Goal: Navigation & Orientation: Find specific page/section

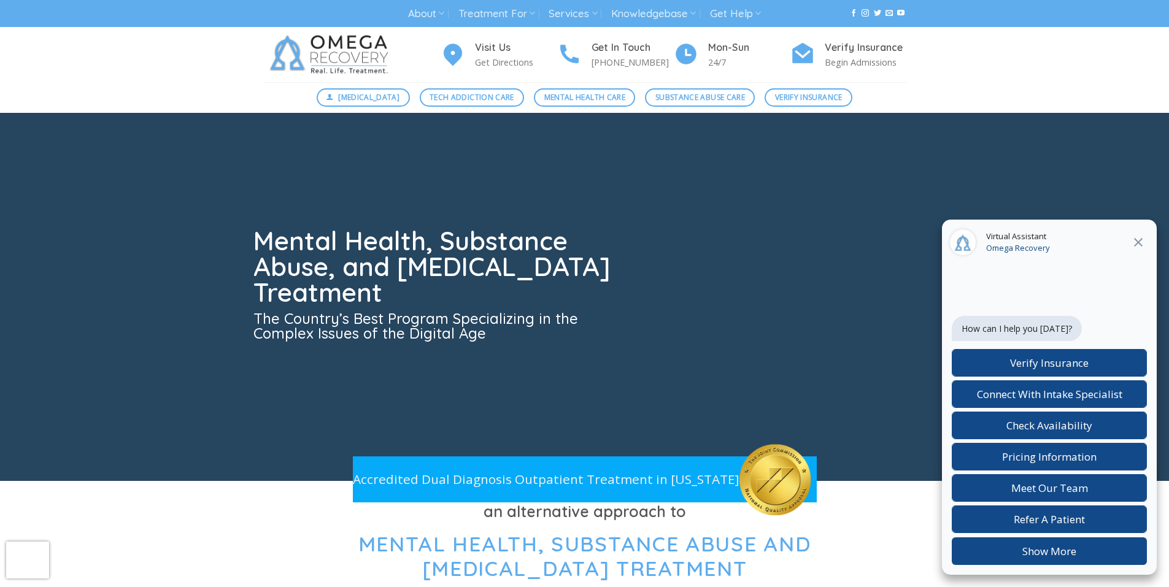
click at [388, 78] on img at bounding box center [332, 54] width 138 height 55
click at [386, 78] on img at bounding box center [332, 54] width 138 height 55
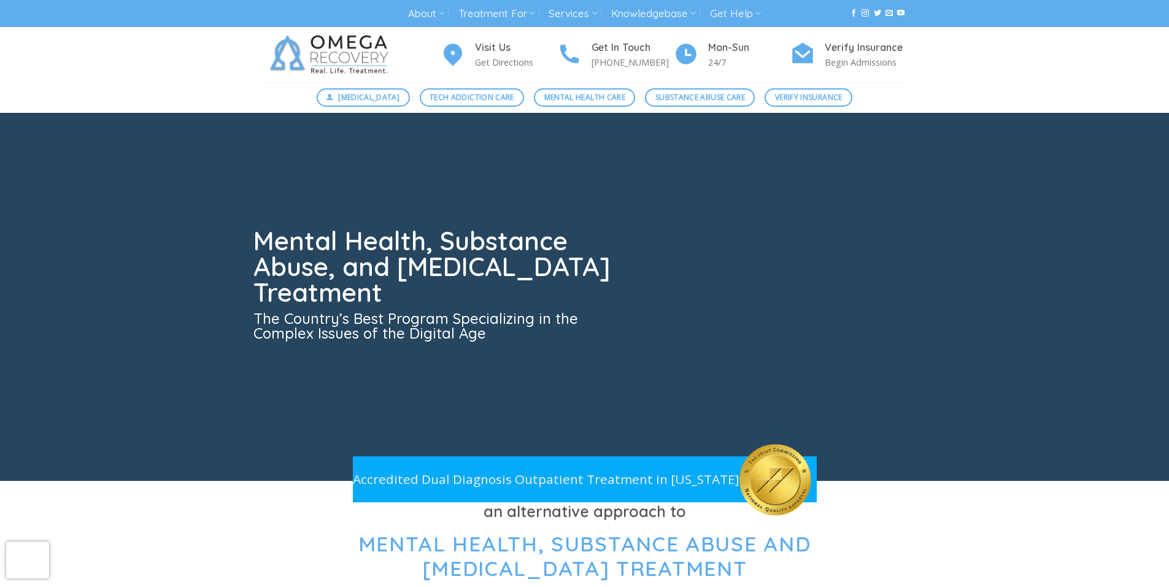
click at [390, 78] on img at bounding box center [332, 54] width 138 height 55
click at [389, 79] on img at bounding box center [332, 54] width 138 height 55
click at [389, 78] on img at bounding box center [332, 54] width 138 height 55
click at [387, 78] on img at bounding box center [332, 54] width 138 height 55
click at [388, 78] on img at bounding box center [332, 54] width 138 height 55
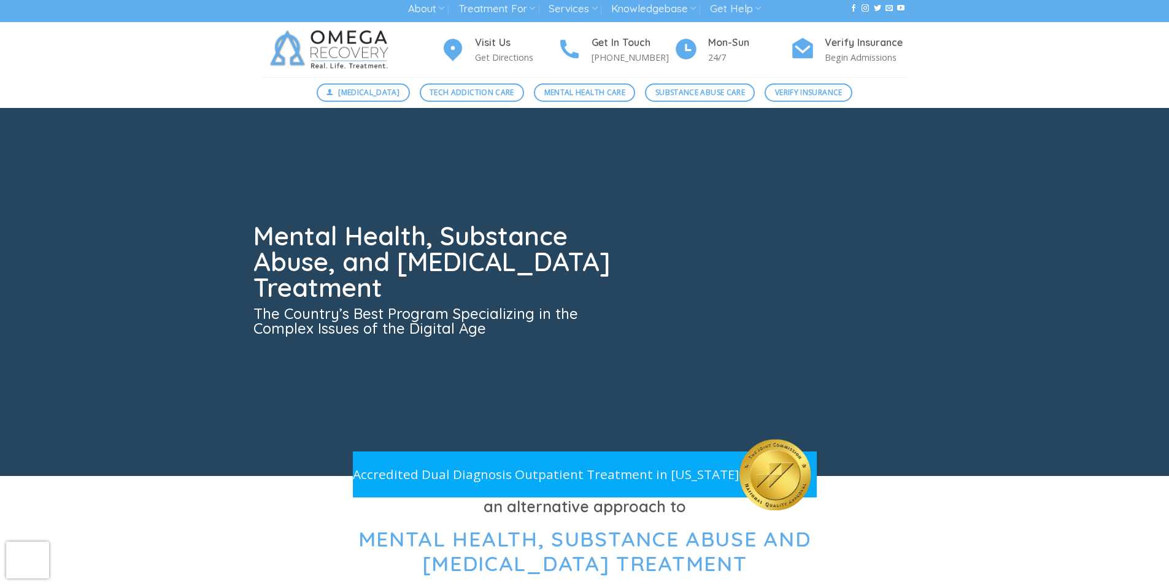
scroll to position [34, 0]
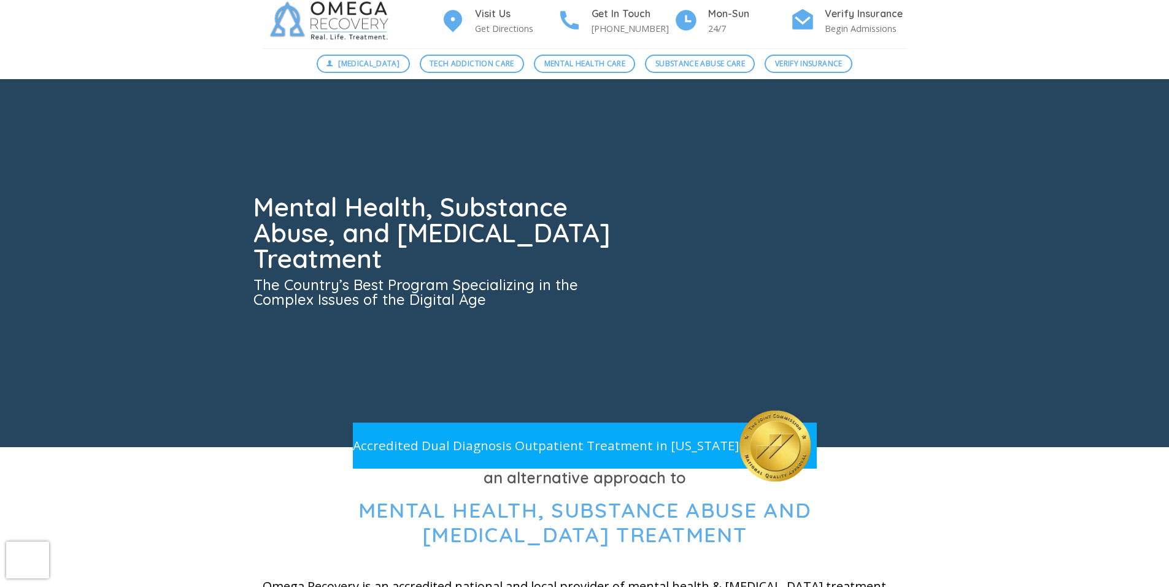
click at [384, 83] on div at bounding box center [585, 263] width 663 height 368
click at [389, 83] on div at bounding box center [585, 263] width 663 height 368
click at [390, 83] on div at bounding box center [585, 263] width 663 height 368
click at [391, 83] on div at bounding box center [585, 263] width 663 height 368
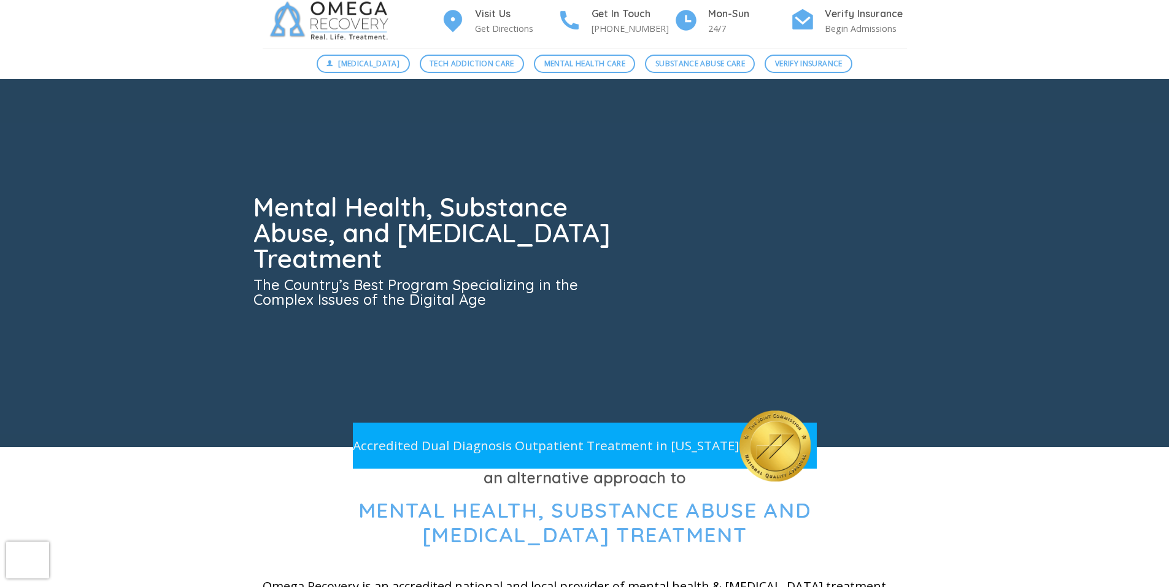
click at [390, 83] on div at bounding box center [585, 263] width 663 height 368
click at [391, 83] on div at bounding box center [585, 263] width 663 height 368
click at [390, 83] on div at bounding box center [585, 263] width 663 height 368
click at [391, 83] on div at bounding box center [585, 263] width 663 height 368
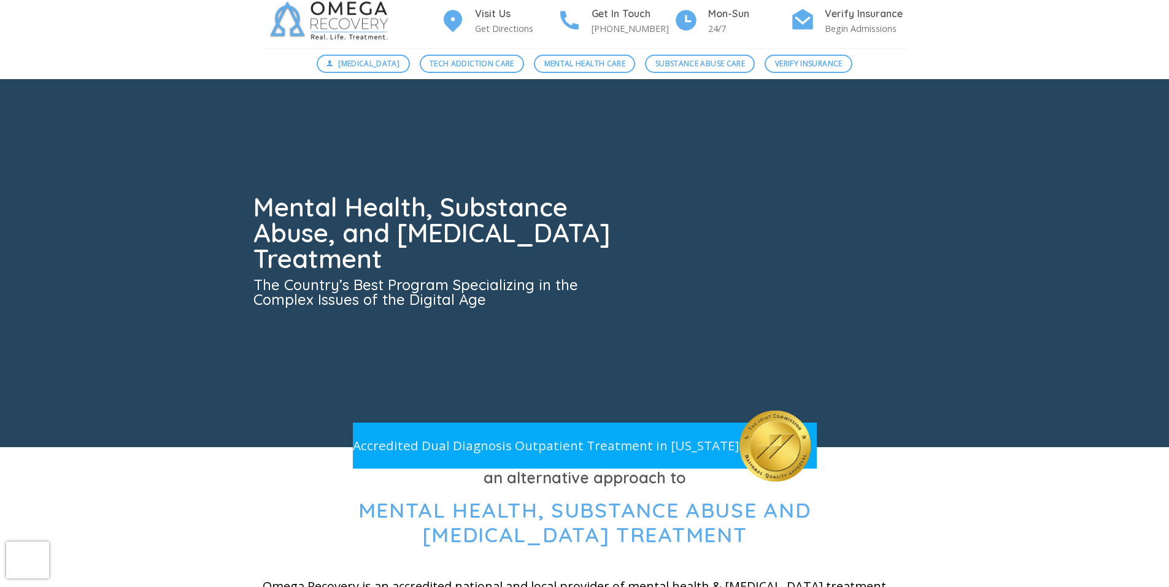
click at [390, 79] on div at bounding box center [585, 263] width 663 height 368
click at [391, 83] on div at bounding box center [585, 263] width 663 height 368
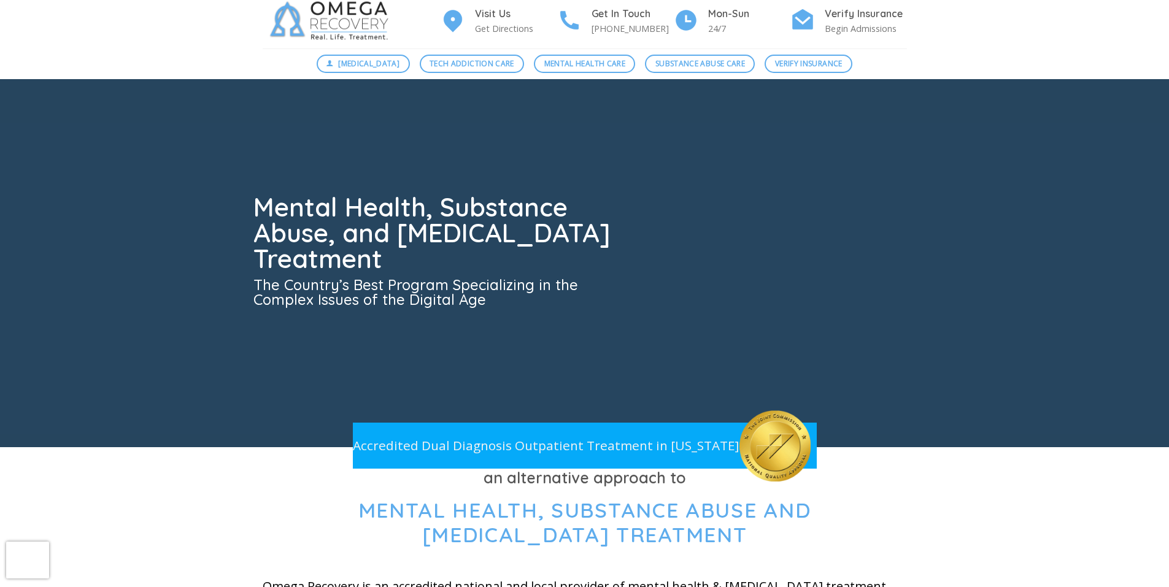
click at [390, 83] on div at bounding box center [585, 263] width 663 height 368
click at [389, 83] on div at bounding box center [585, 263] width 663 height 368
click at [387, 83] on div at bounding box center [585, 263] width 663 height 368
click at [390, 83] on div at bounding box center [585, 263] width 663 height 368
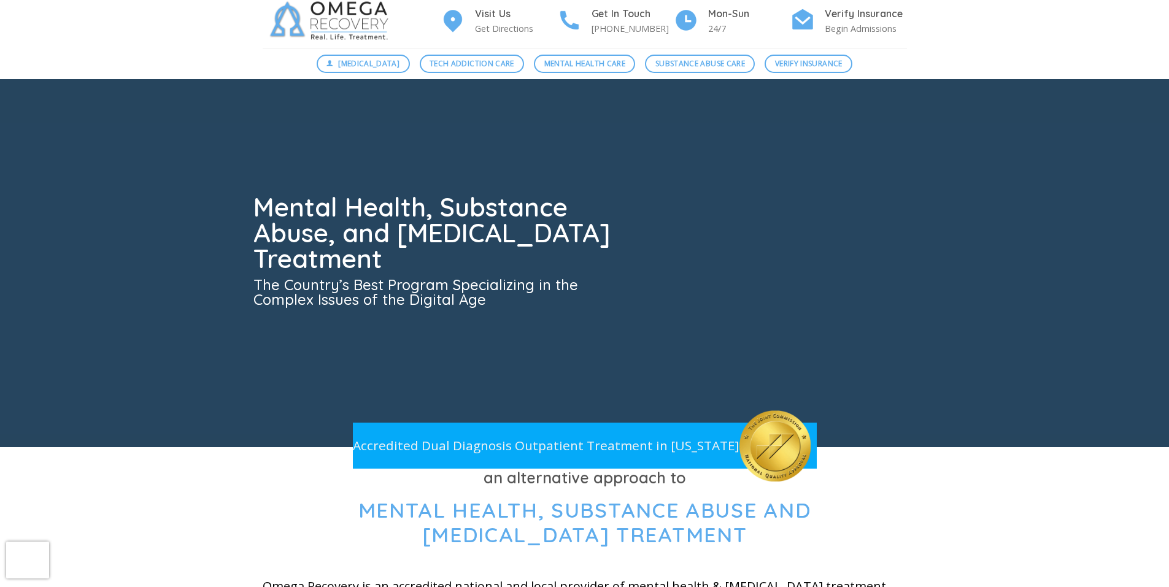
click at [389, 83] on div at bounding box center [585, 263] width 663 height 368
click at [390, 83] on div at bounding box center [585, 263] width 663 height 368
